Goal: Book appointment/travel/reservation

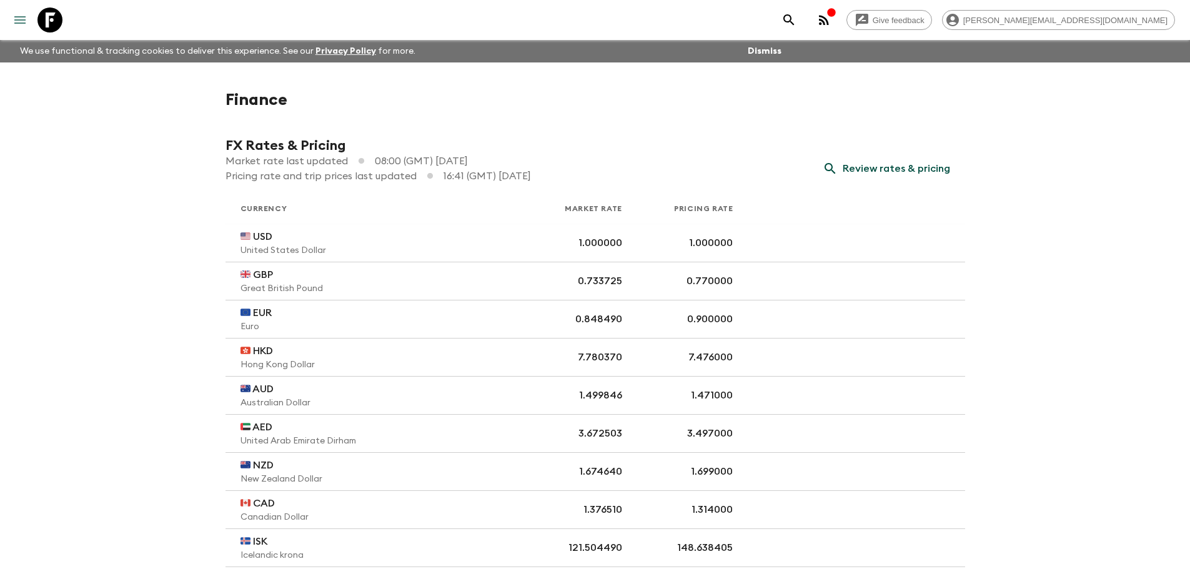
click at [21, 16] on icon "menu" at bounding box center [19, 19] width 11 height 7
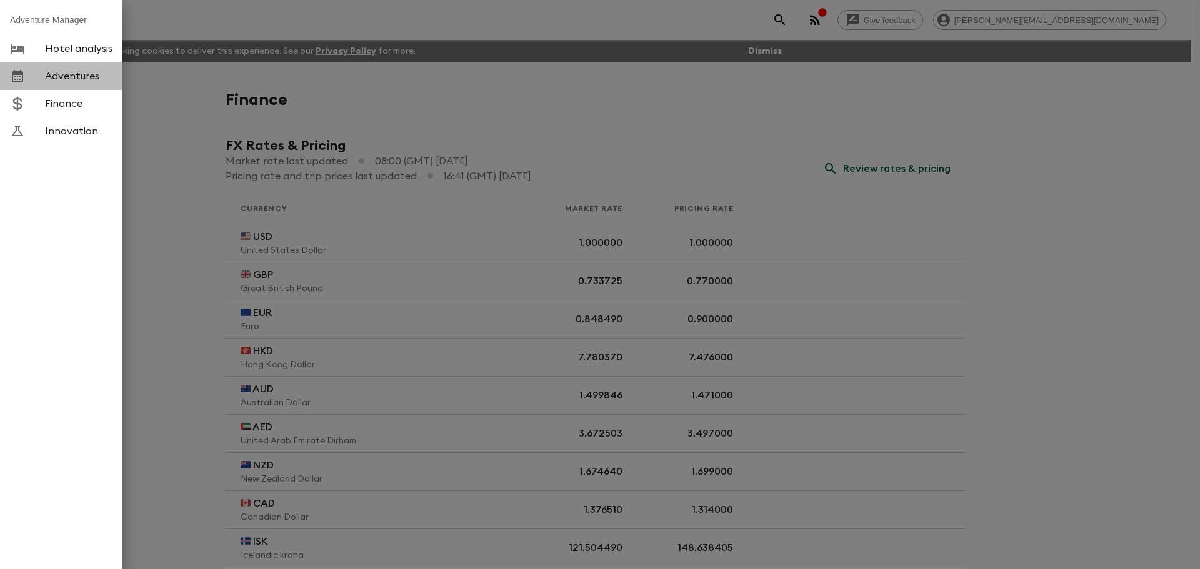
click at [54, 80] on span "Adventures" at bounding box center [78, 76] width 67 height 12
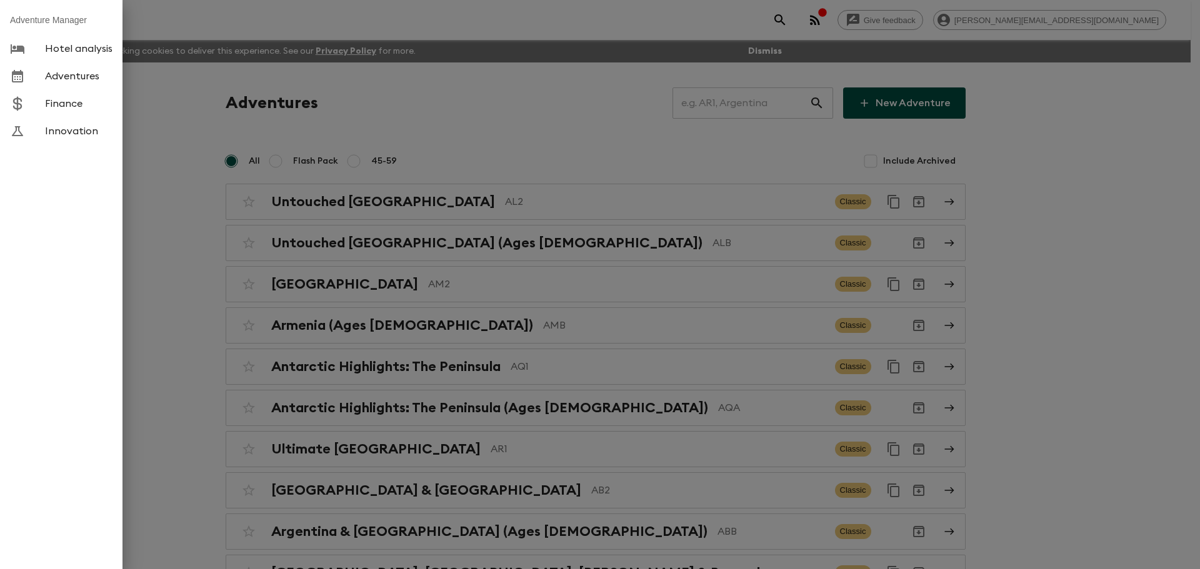
click at [729, 103] on div at bounding box center [600, 284] width 1200 height 569
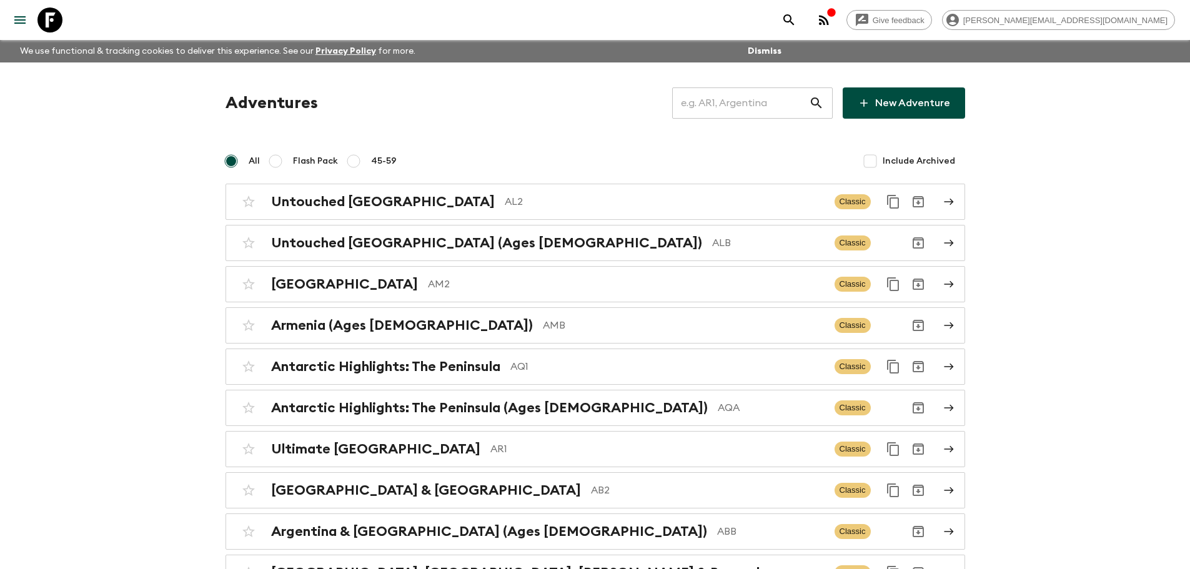
drag, startPoint x: 729, startPoint y: 103, endPoint x: 724, endPoint y: 100, distance: 6.4
click at [724, 100] on input "text" at bounding box center [740, 103] width 137 height 35
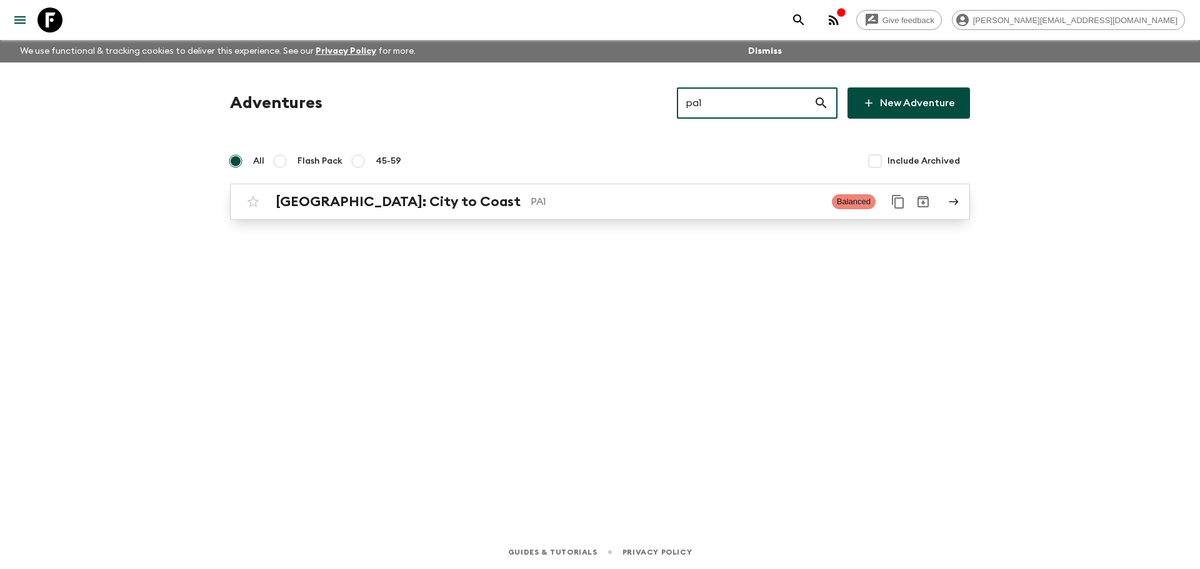
type input "pa1"
click at [530, 194] on p "PA1" at bounding box center [675, 201] width 291 height 15
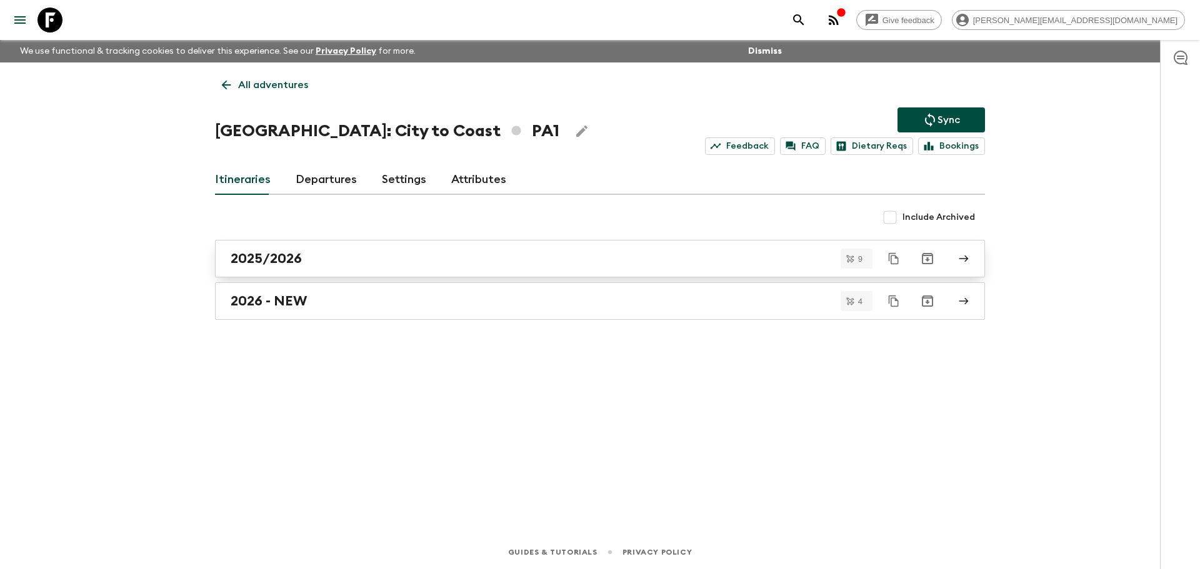
click at [343, 259] on div "2025/2026" at bounding box center [588, 259] width 715 height 16
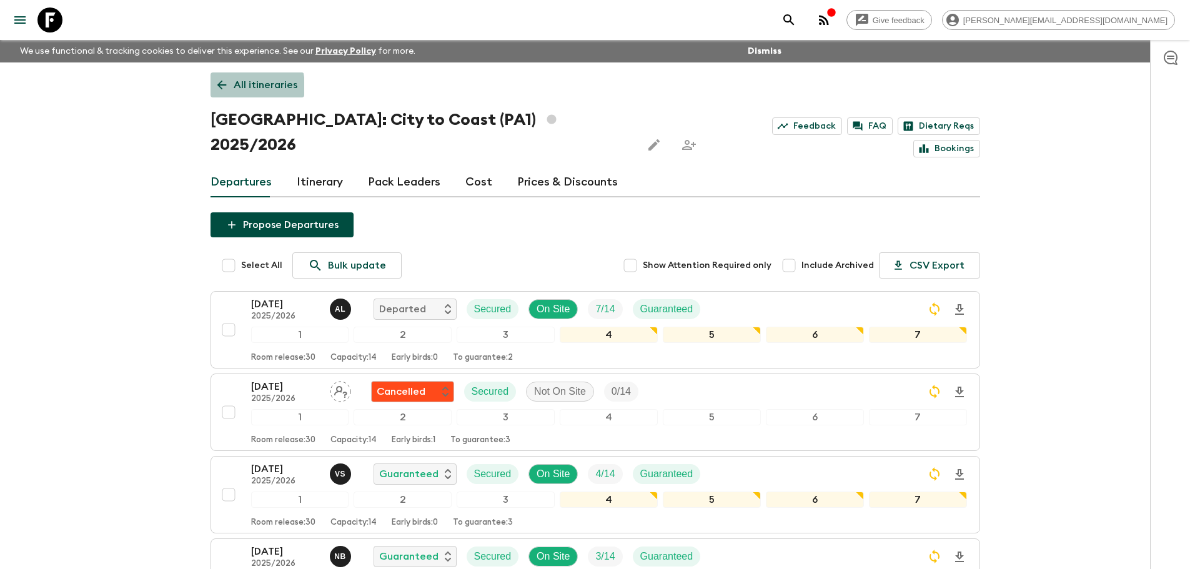
click at [228, 87] on icon at bounding box center [222, 85] width 14 height 14
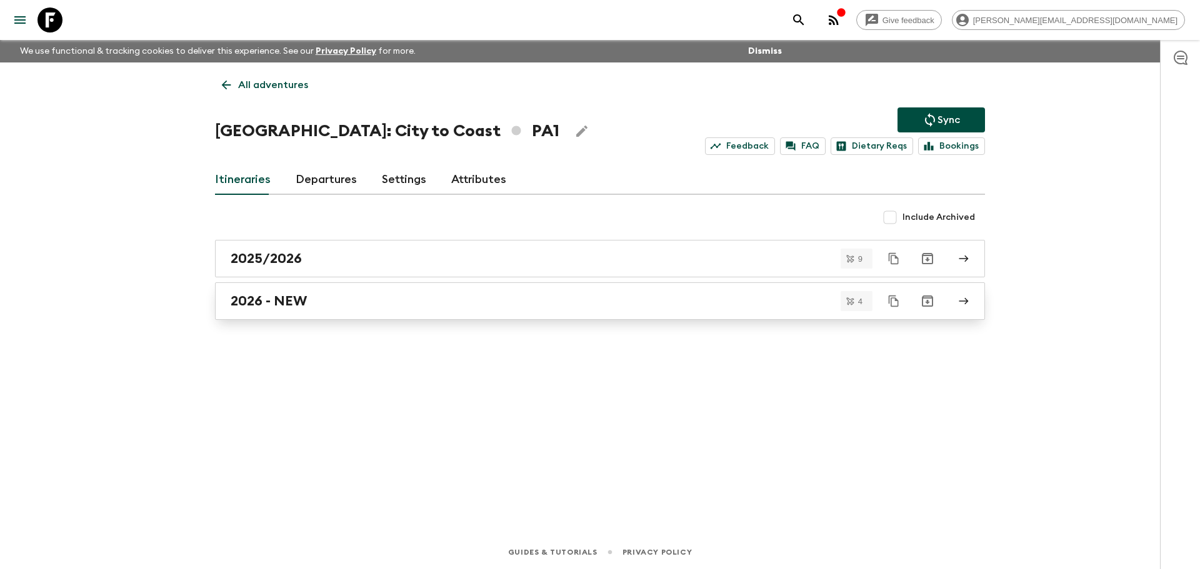
click at [317, 302] on div "2026 - NEW" at bounding box center [588, 301] width 715 height 16
